Goal: Book appointment/travel/reservation

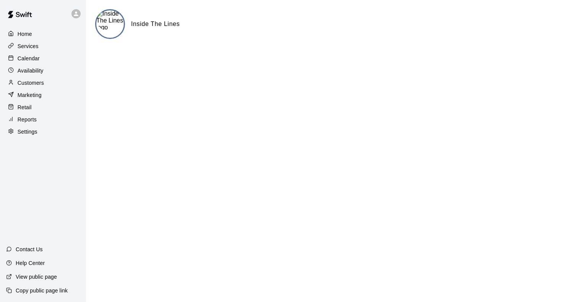
click at [24, 32] on p "Home" at bounding box center [25, 34] width 15 height 8
click at [38, 33] on div "Home" at bounding box center [43, 33] width 74 height 11
click at [29, 136] on p "Settings" at bounding box center [28, 132] width 20 height 8
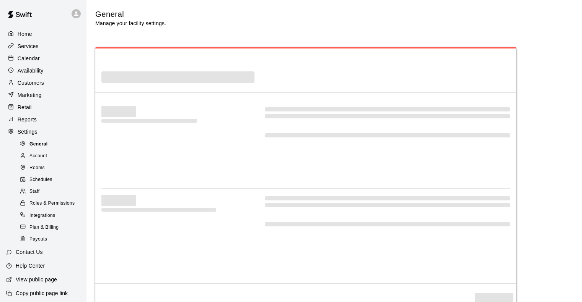
select select "**"
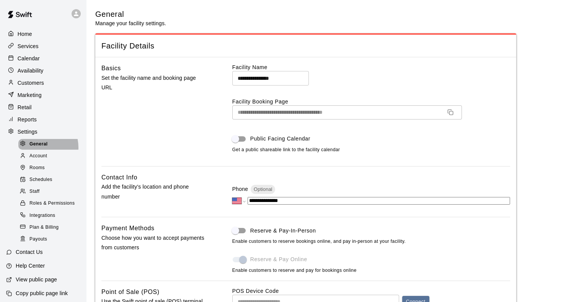
click at [37, 148] on span "General" at bounding box center [38, 145] width 18 height 8
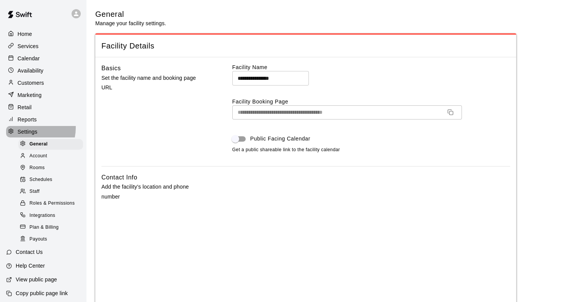
click at [29, 133] on p "Settings" at bounding box center [28, 132] width 20 height 8
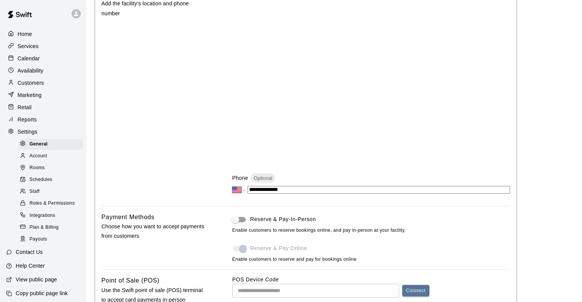
scroll to position [184, 0]
select select "**"
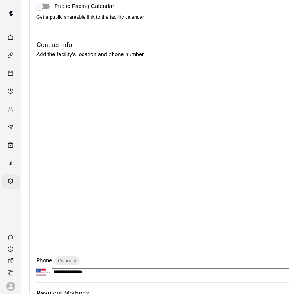
select select "**"
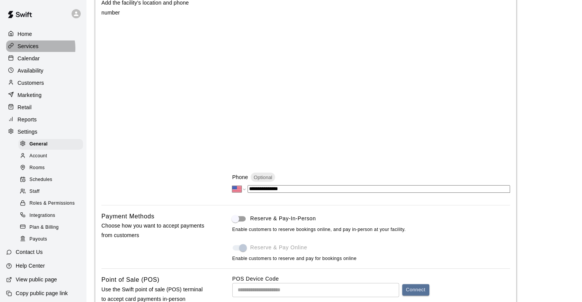
click at [31, 49] on p "Services" at bounding box center [28, 46] width 21 height 8
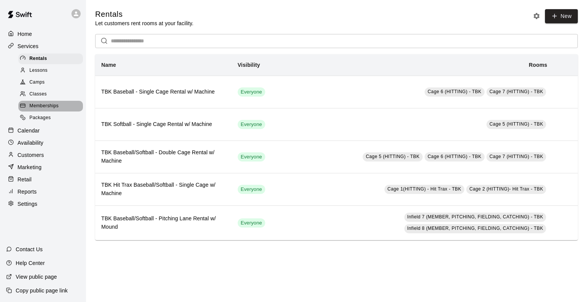
click at [42, 110] on span "Memberships" at bounding box center [43, 106] width 29 height 8
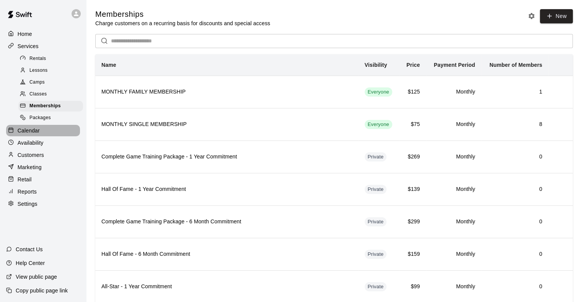
click at [27, 135] on p "Calendar" at bounding box center [29, 131] width 22 height 8
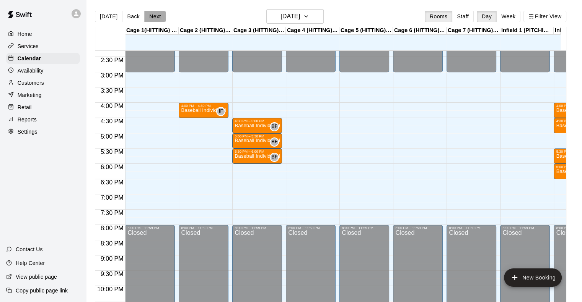
click at [149, 16] on button "Next" at bounding box center [154, 16] width 21 height 11
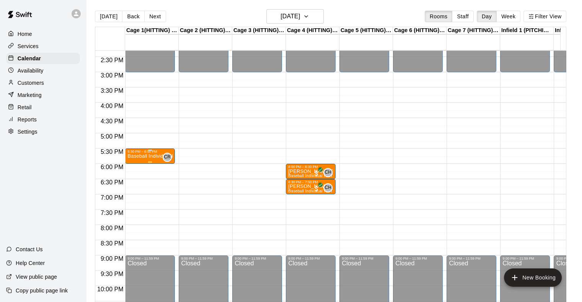
click at [151, 156] on p "Baseball Individual HITTING - 30 minutes" at bounding box center [149, 156] width 45 height 0
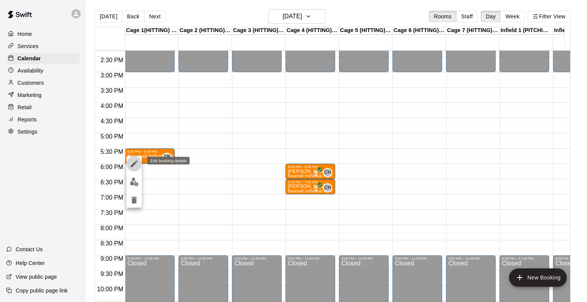
click at [136, 161] on icon "edit" at bounding box center [134, 164] width 7 height 7
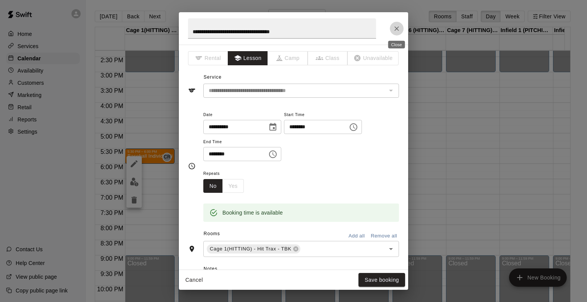
click at [395, 31] on icon "Close" at bounding box center [397, 29] width 8 height 8
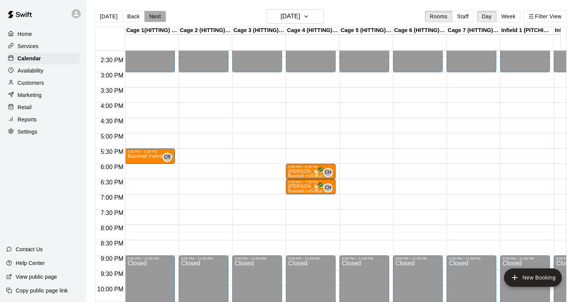
click at [156, 13] on button "Next" at bounding box center [154, 16] width 21 height 11
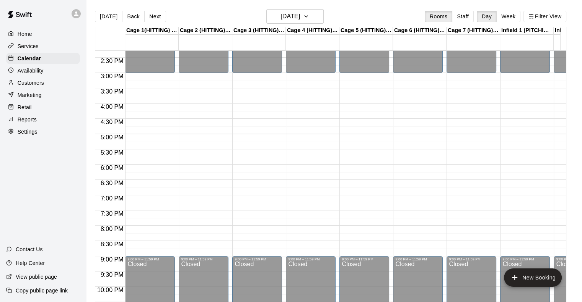
click at [153, 23] on div "[DATE] Back [DATE][DATE] Rooms Staff Day Week Filter View" at bounding box center [330, 18] width 471 height 18
click at [153, 16] on button "Next" at bounding box center [154, 16] width 21 height 11
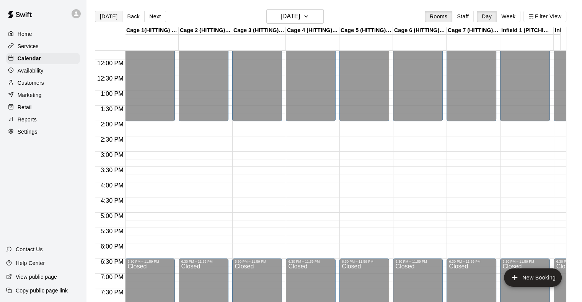
click at [105, 15] on button "[DATE]" at bounding box center [109, 16] width 28 height 11
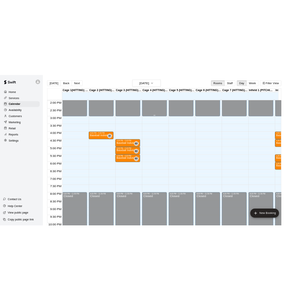
scroll to position [428, 0]
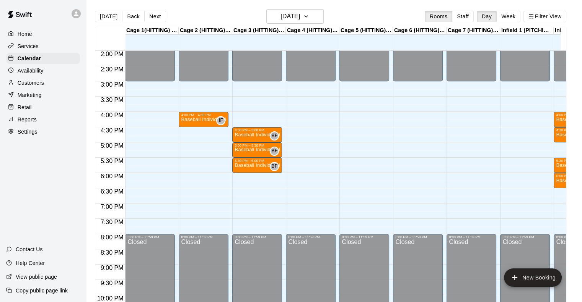
drag, startPoint x: 315, startPoint y: 146, endPoint x: 315, endPoint y: 209, distance: 62.7
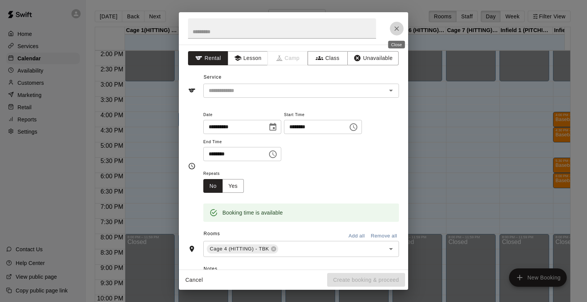
click at [398, 31] on icon "Close" at bounding box center [397, 29] width 8 height 8
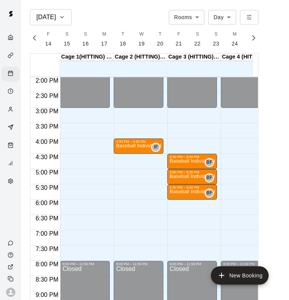
scroll to position [0, 3201]
